Goal: Information Seeking & Learning: Find specific fact

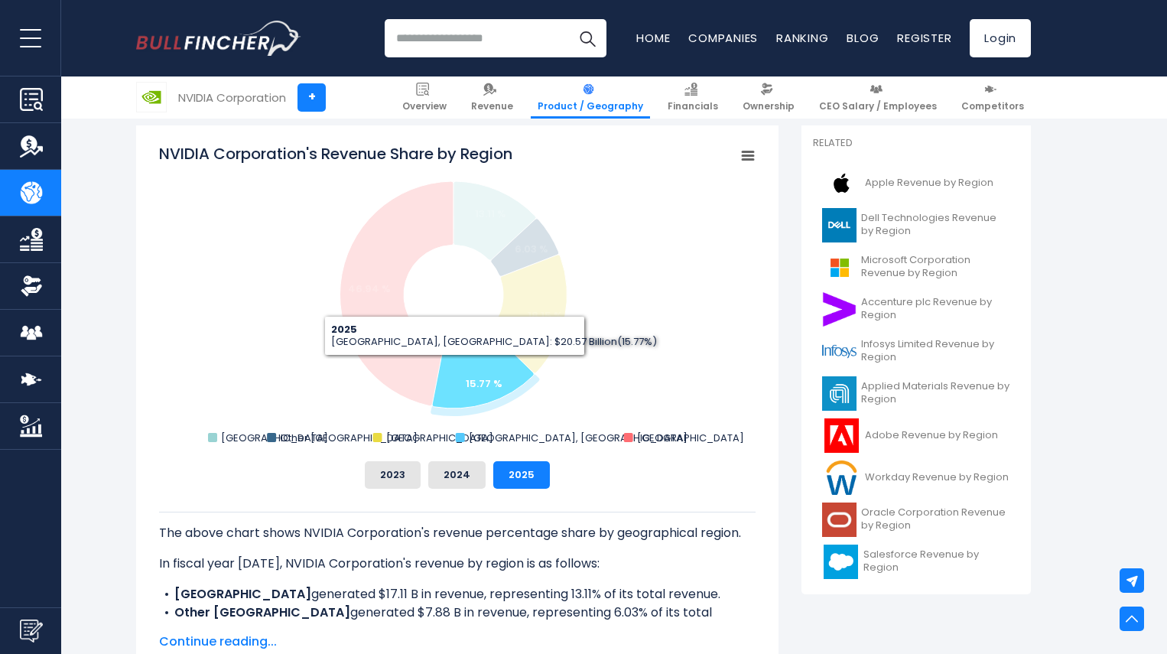
scroll to position [395, 0]
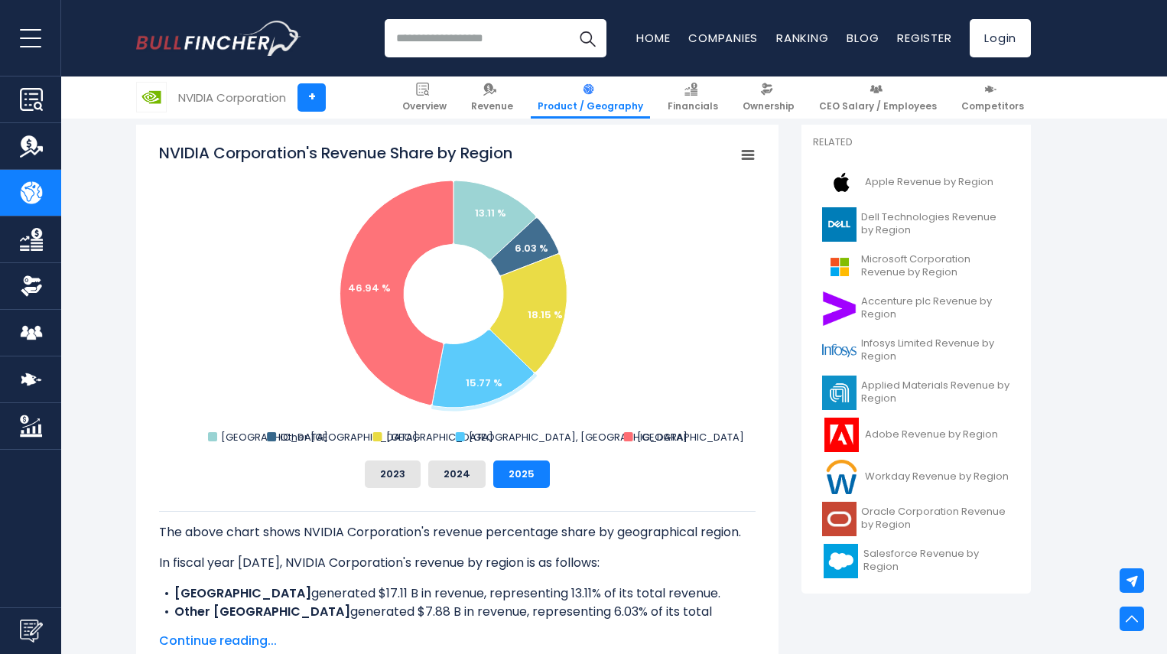
drag, startPoint x: 205, startPoint y: 434, endPoint x: 642, endPoint y: 419, distance: 436.8
click at [642, 419] on rect "NVIDIA Corporation's Revenue Share by Region" at bounding box center [457, 295] width 596 height 306
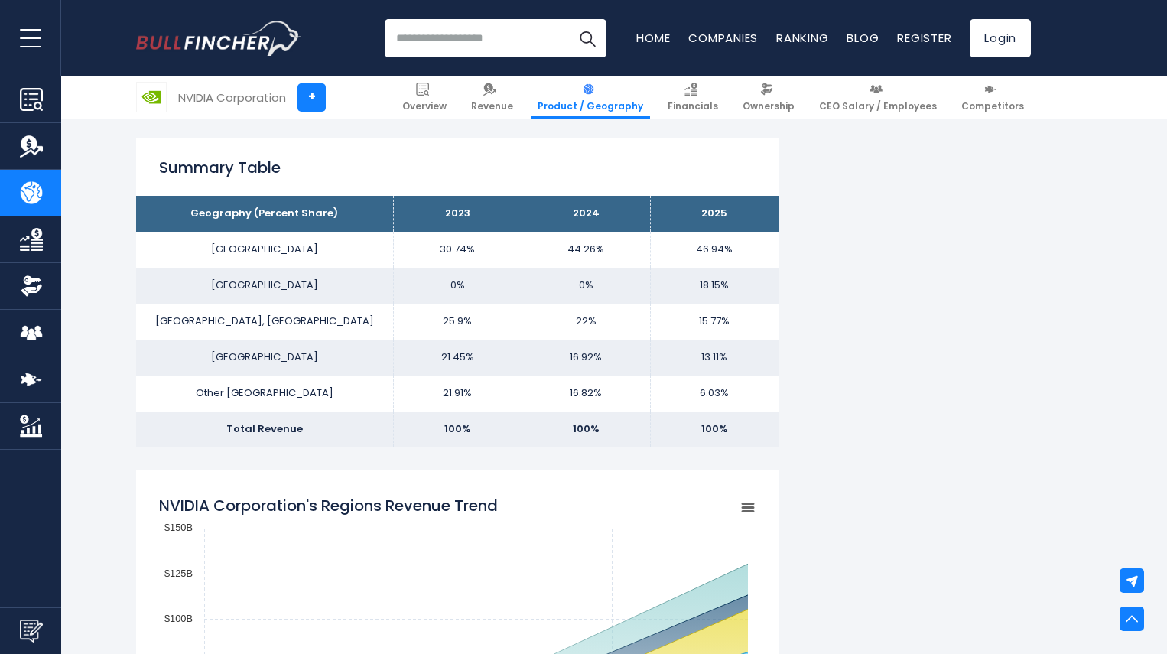
scroll to position [947, 0]
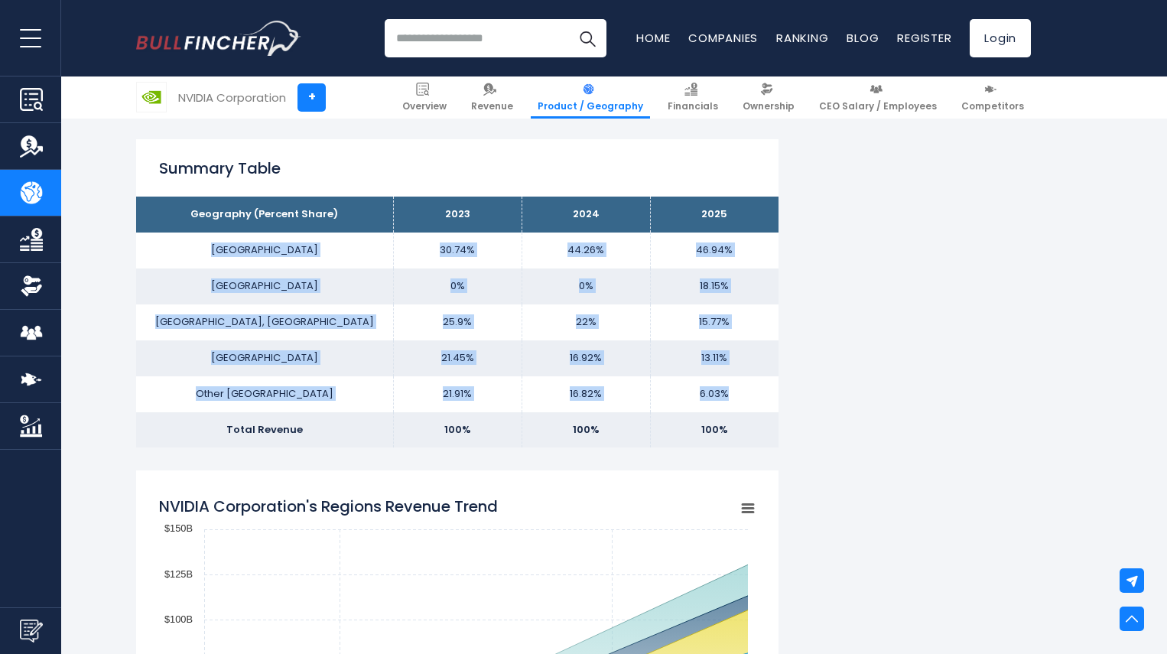
drag, startPoint x: 232, startPoint y: 249, endPoint x: 748, endPoint y: 400, distance: 537.1
click at [748, 400] on tbody "Geography (Percent Share) 2023 2024 2025 UNITED STATES 30.74% 44.26% SINGAPORE …" at bounding box center [457, 322] width 642 height 251
copy tbody "UNITED STATES 30.74% 44.26% 46.94% SINGAPORE 0% 0% 18.15% TAIWAN, PROVINCE OF C…"
click at [748, 400] on td "6.03%" at bounding box center [714, 394] width 128 height 36
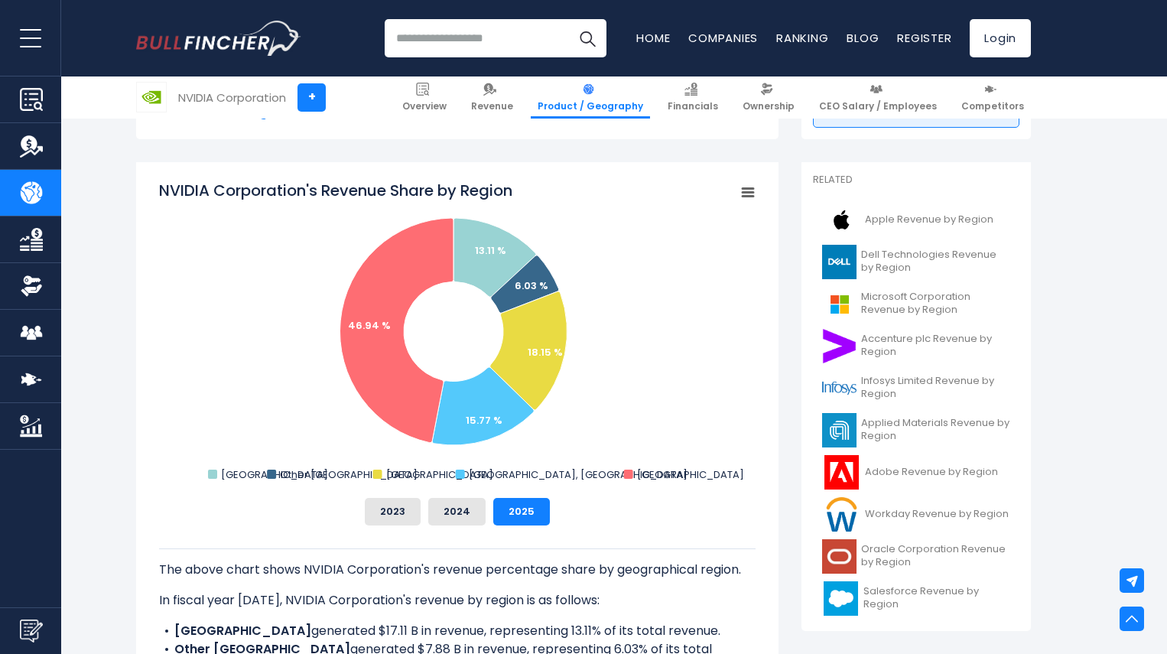
scroll to position [357, 0]
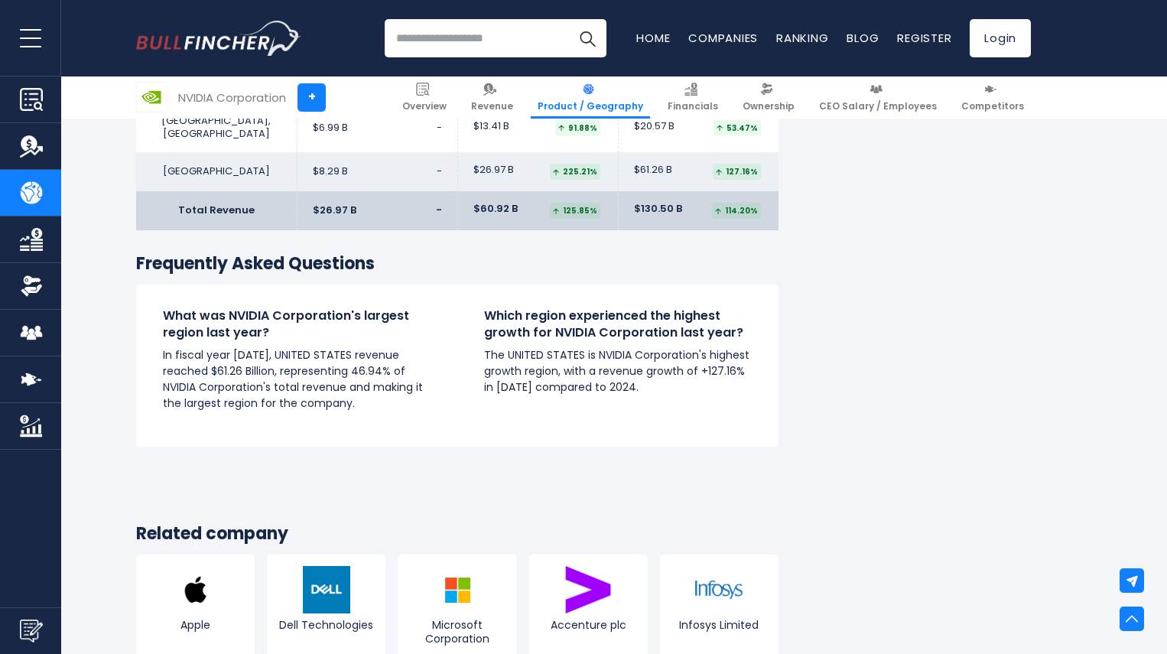
scroll to position [2327, 0]
